Goal: Book appointment/travel/reservation

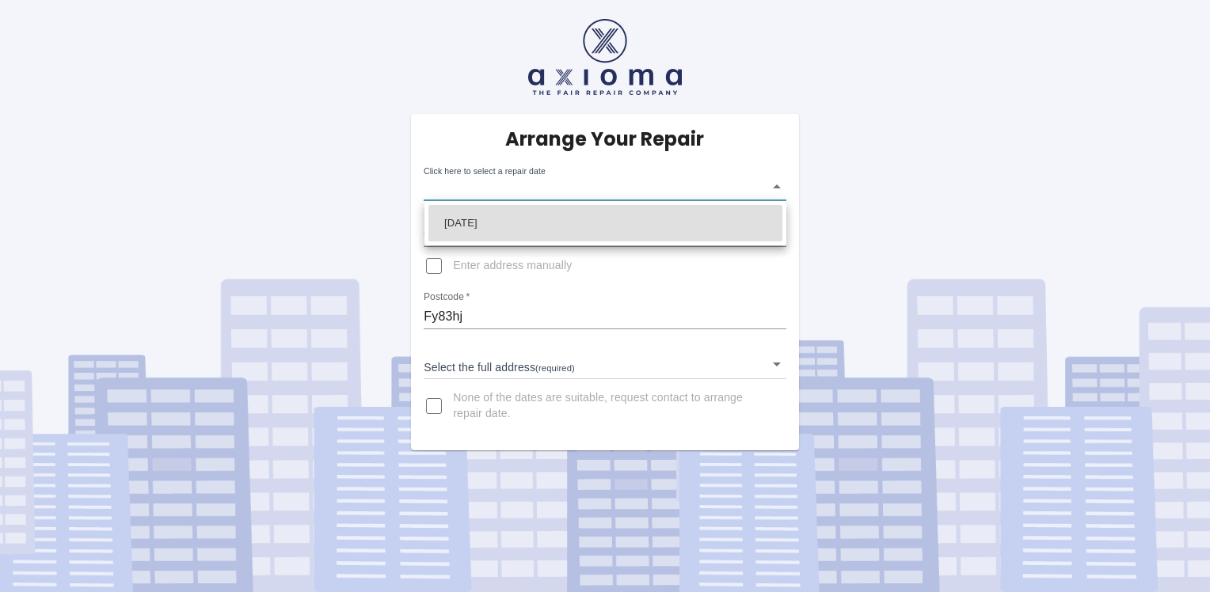
click at [773, 185] on body "Arrange Your Repair Click here to select a repair date ​ Phone Number   * 07391…" at bounding box center [605, 296] width 1210 height 592
click at [847, 169] on div at bounding box center [605, 296] width 1210 height 592
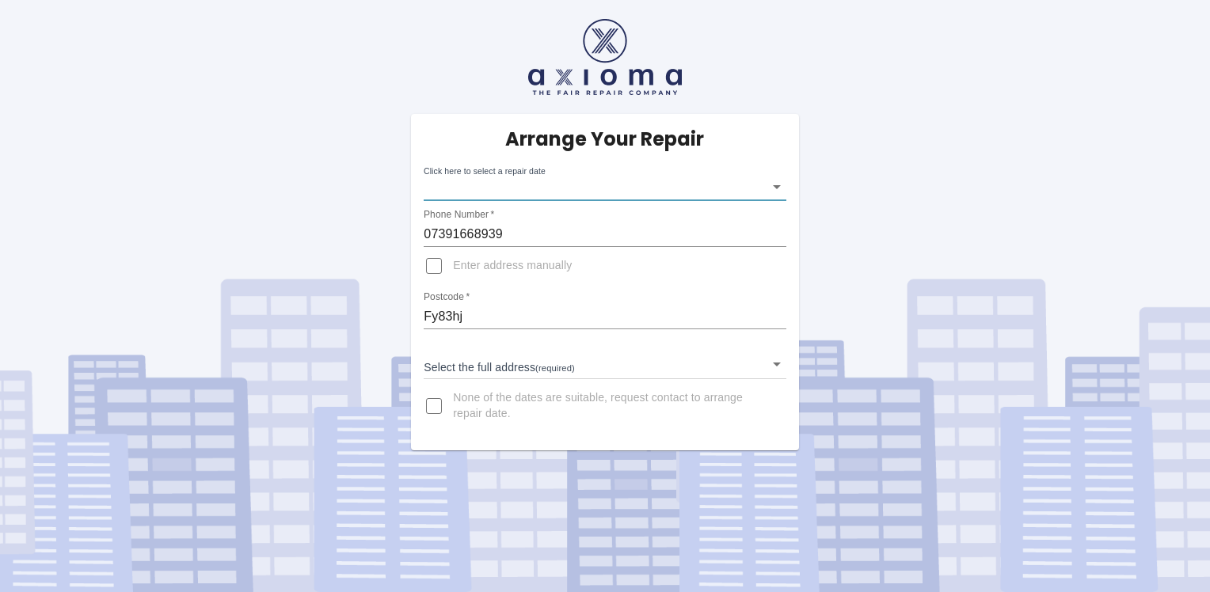
click at [507, 367] on body "Arrange Your Repair Click here to select a repair date ​ Phone Number   * 07391…" at bounding box center [605, 296] width 1210 height 592
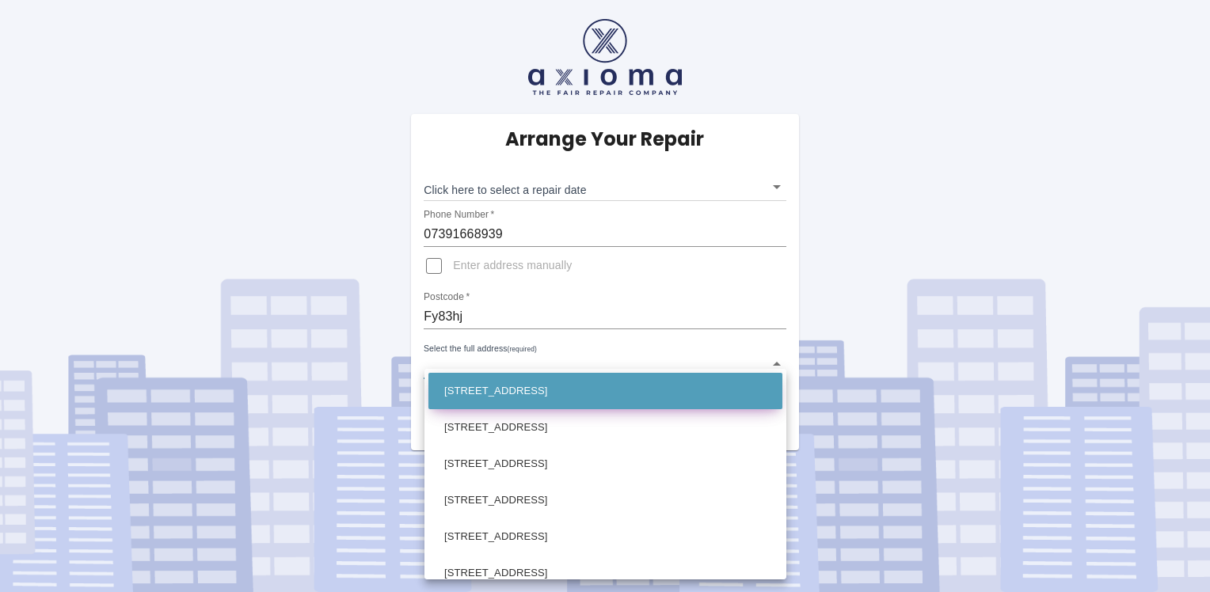
click at [477, 397] on li "[STREET_ADDRESS]" at bounding box center [605, 391] width 354 height 36
type input "[STREET_ADDRESS]"
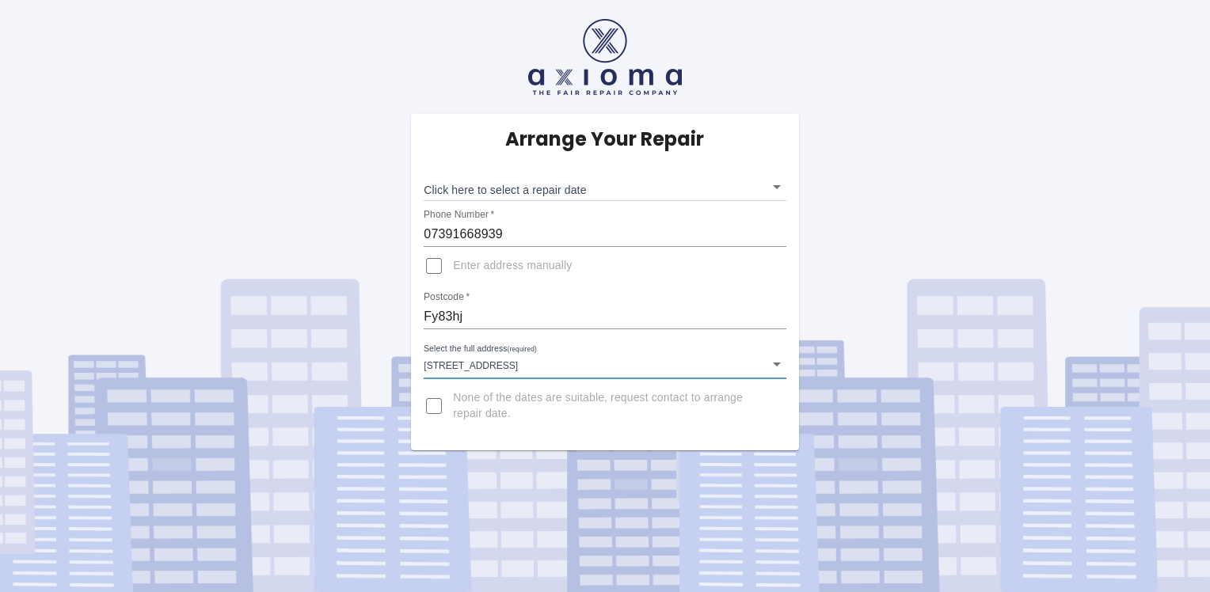
click at [434, 405] on input "None of the dates are suitable, request contact to arrange repair date." at bounding box center [434, 406] width 38 height 38
checkbox input "true"
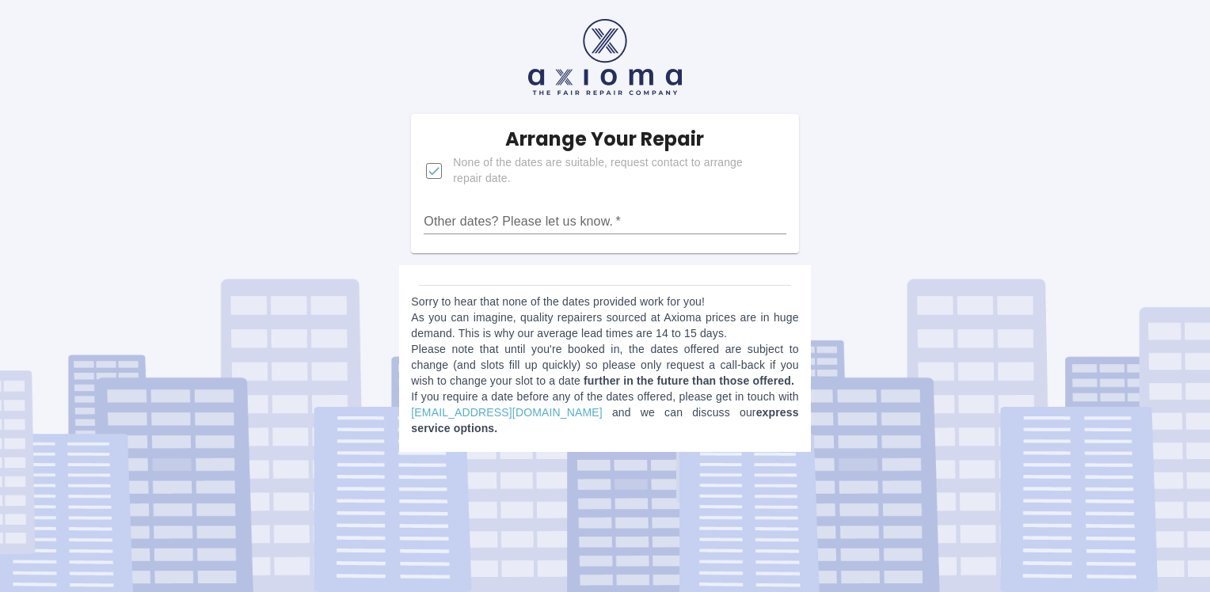
click at [933, 210] on div "Arrange Your Repair None of the dates are suitable, request contact to arrange …" at bounding box center [604, 232] width 1233 height 464
click at [519, 214] on input "Other dates? Please let us know.   *" at bounding box center [605, 221] width 362 height 25
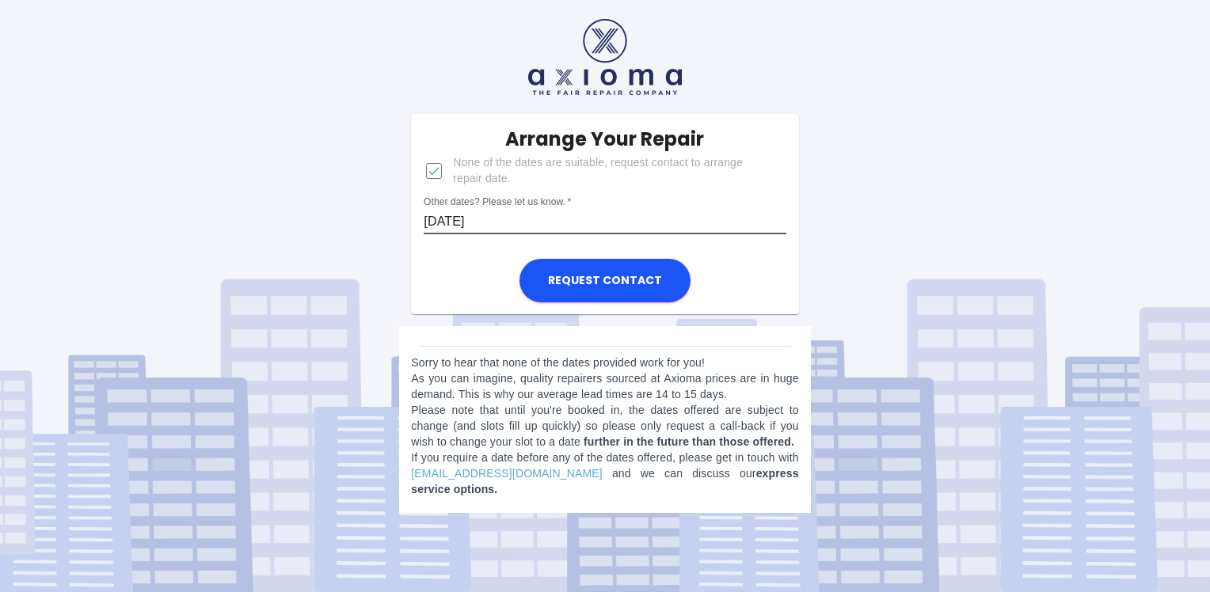
click at [496, 218] on input "Tuesday" at bounding box center [605, 221] width 362 height 25
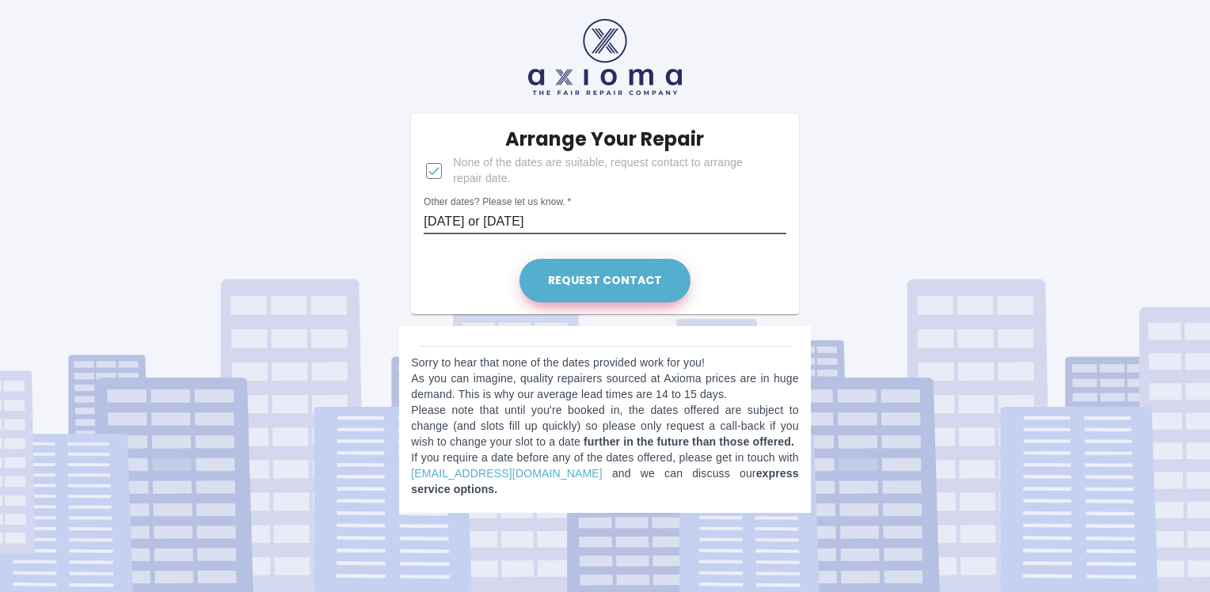
type input "Tuesday 26th August or Wednesday 27th August 2025"
click at [610, 276] on button "Request contact" at bounding box center [604, 281] width 171 height 44
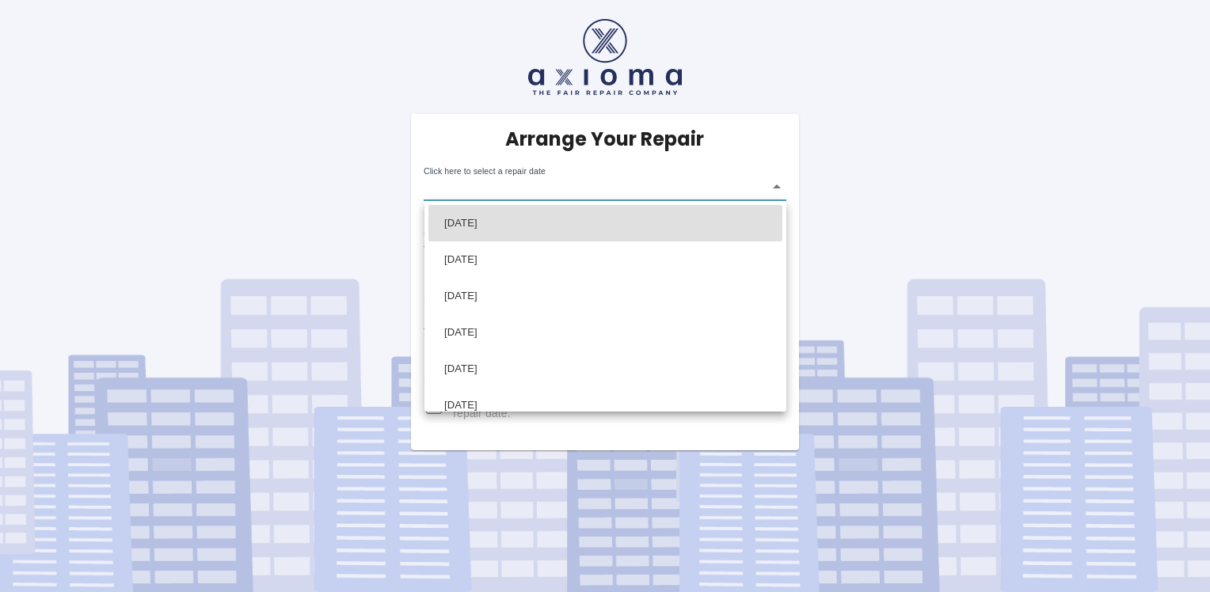
click at [773, 186] on body "Arrange Your Repair Click here to select a repair date ​ Phone Number   * 07391…" at bounding box center [605, 296] width 1210 height 592
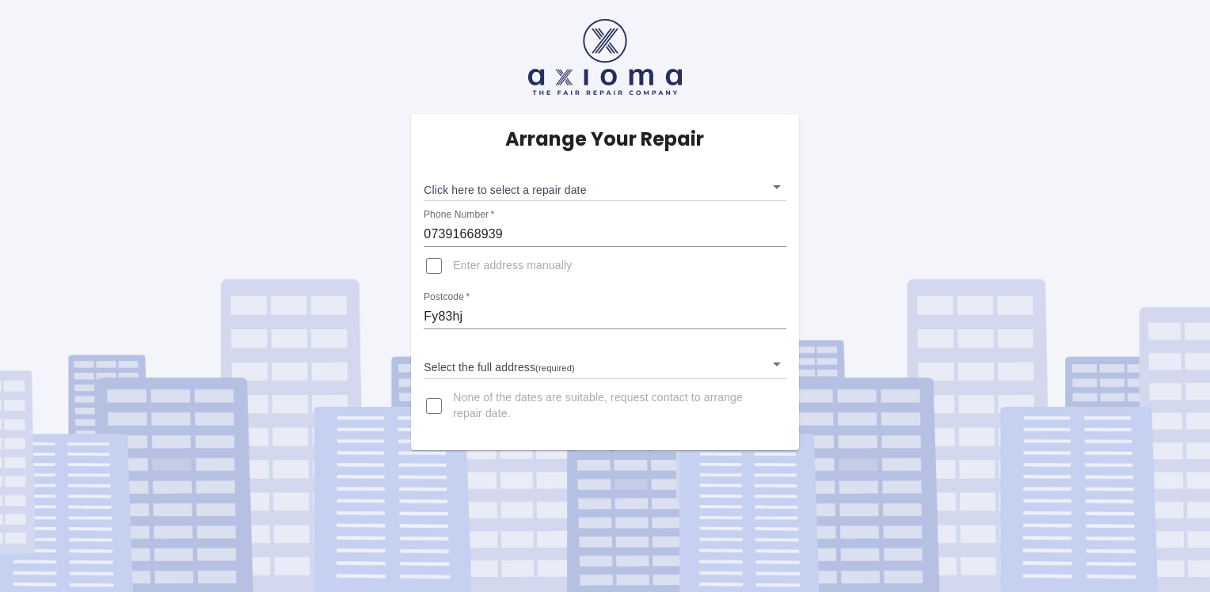
click at [773, 187] on body "Arrange Your Repair Click here to select a repair date ​ Phone Number   * 07391…" at bounding box center [605, 296] width 1210 height 592
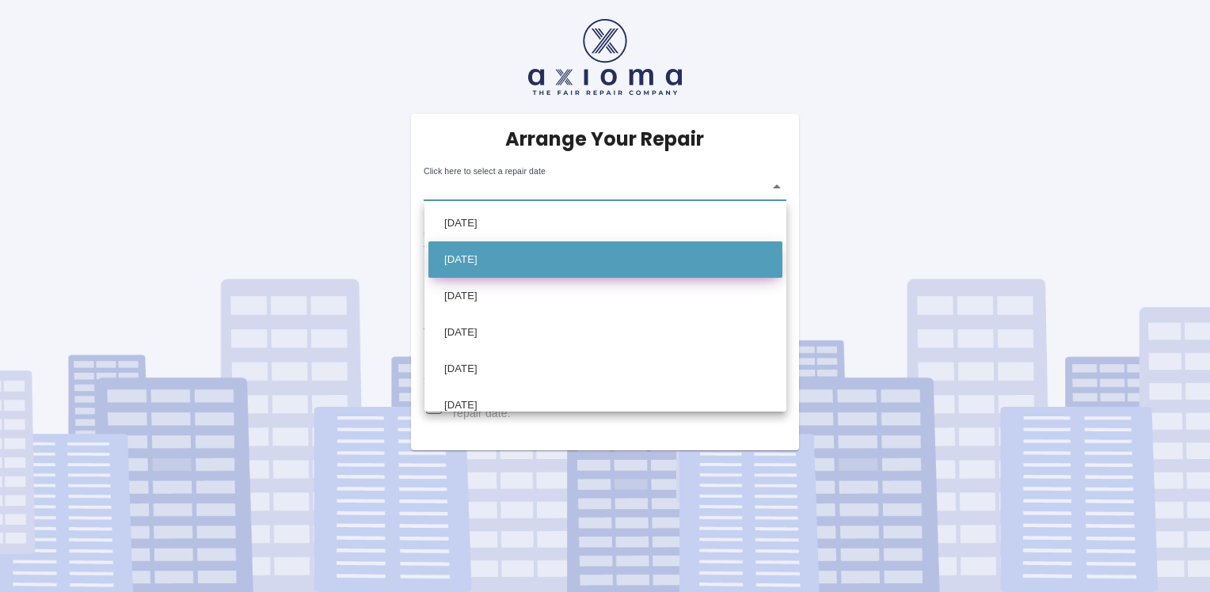
click at [497, 261] on li "[DATE]" at bounding box center [605, 259] width 354 height 36
type input "[DATE]T00:00:00.000Z"
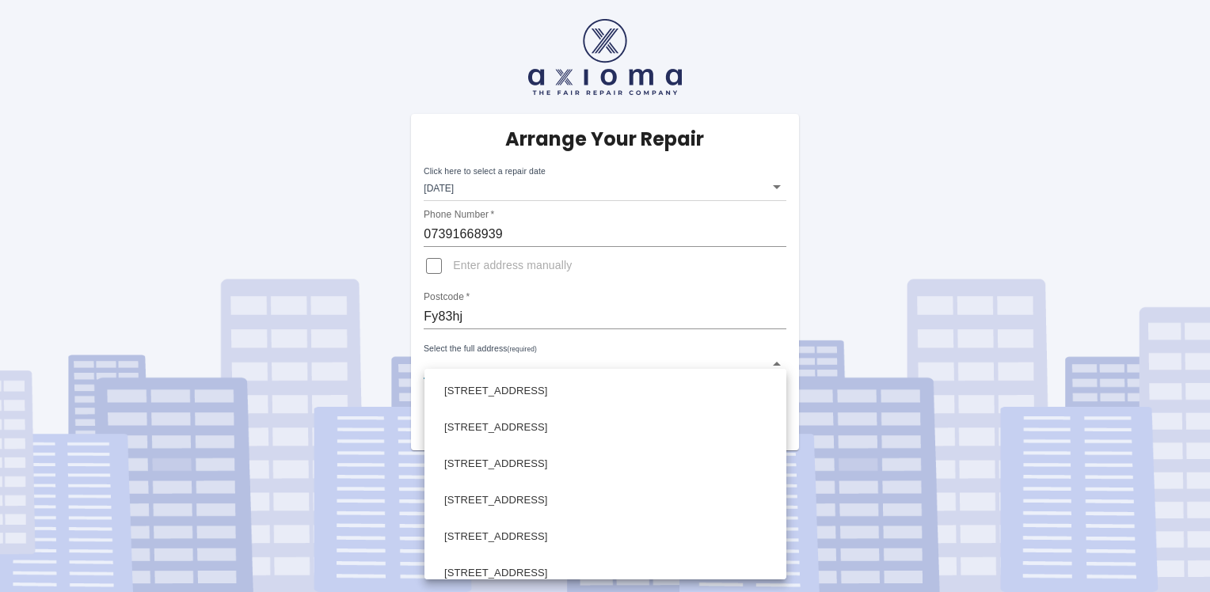
click at [470, 367] on body "Arrange Your Repair Click here to select a repair date [DATE] [DATE]T00:00:00.0…" at bounding box center [605, 296] width 1210 height 592
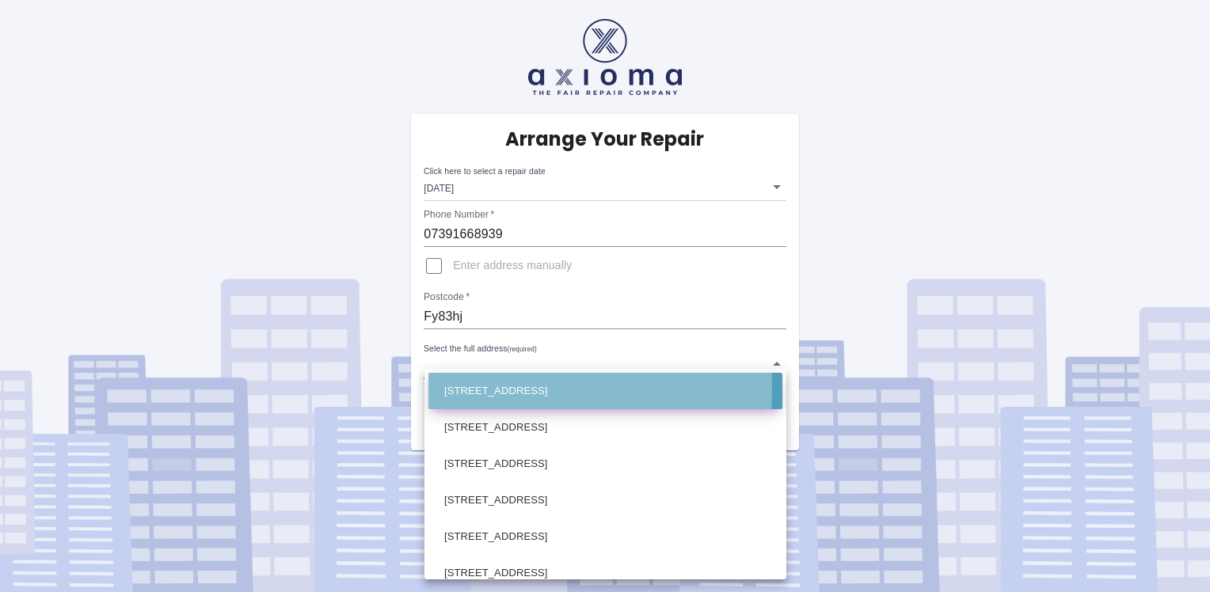
click at [463, 389] on li "[STREET_ADDRESS]" at bounding box center [605, 391] width 354 height 36
type input "[STREET_ADDRESS]"
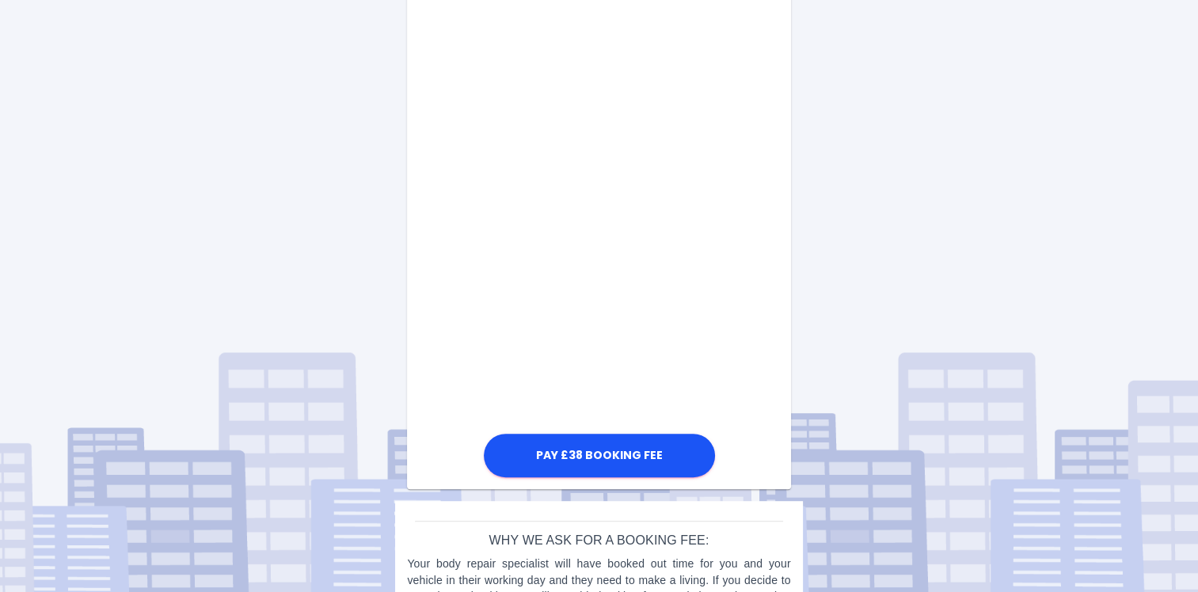
scroll to position [796, 0]
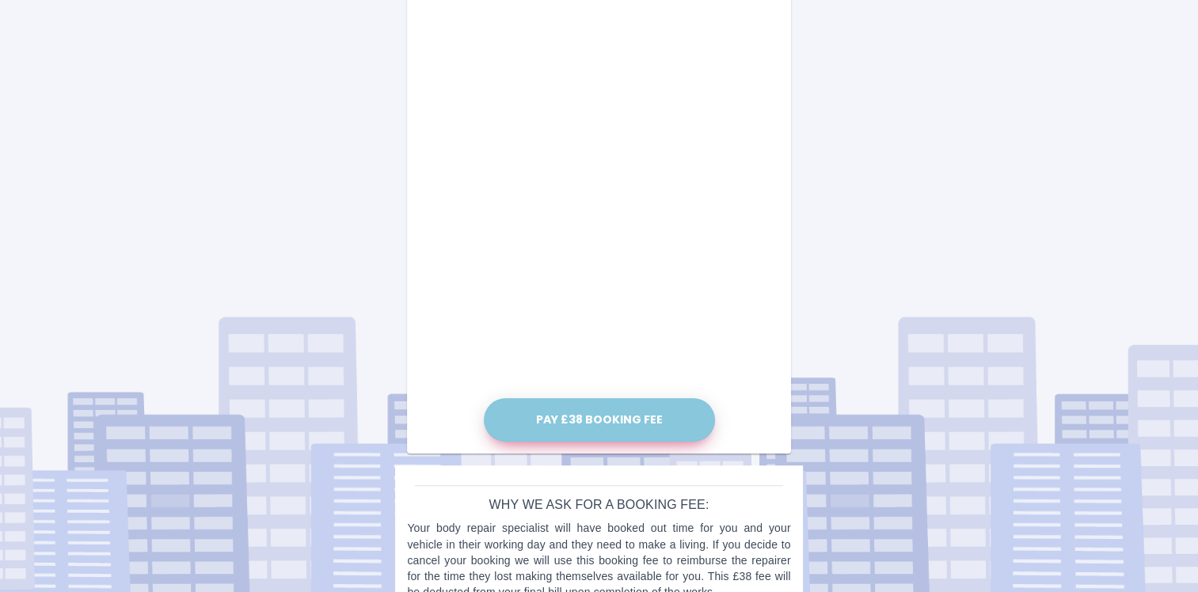
click at [618, 418] on button "Pay £38 Booking Fee" at bounding box center [599, 420] width 231 height 44
